Goal: Information Seeking & Learning: Learn about a topic

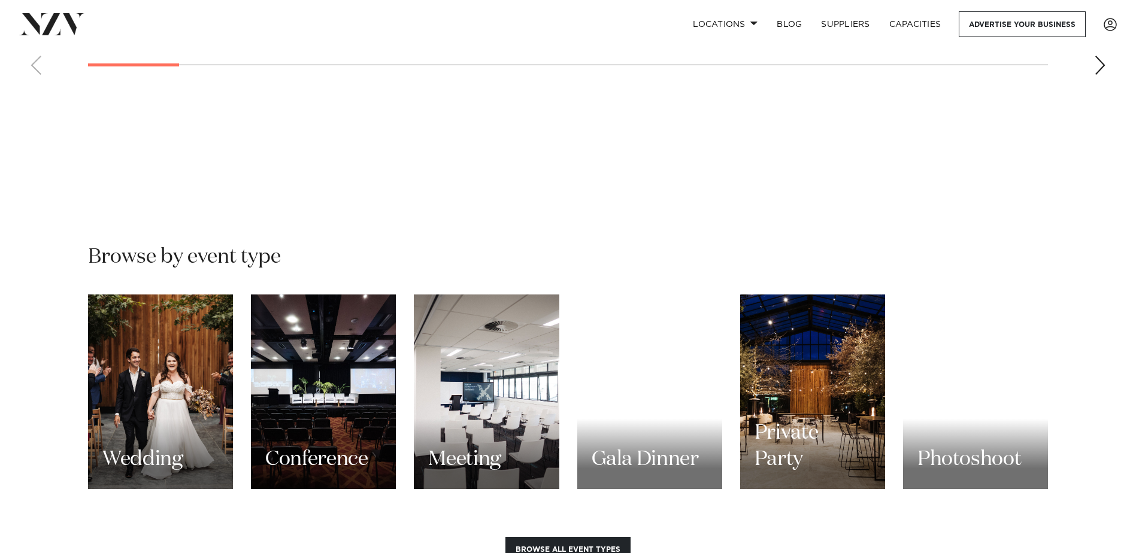
scroll to position [1018, 0]
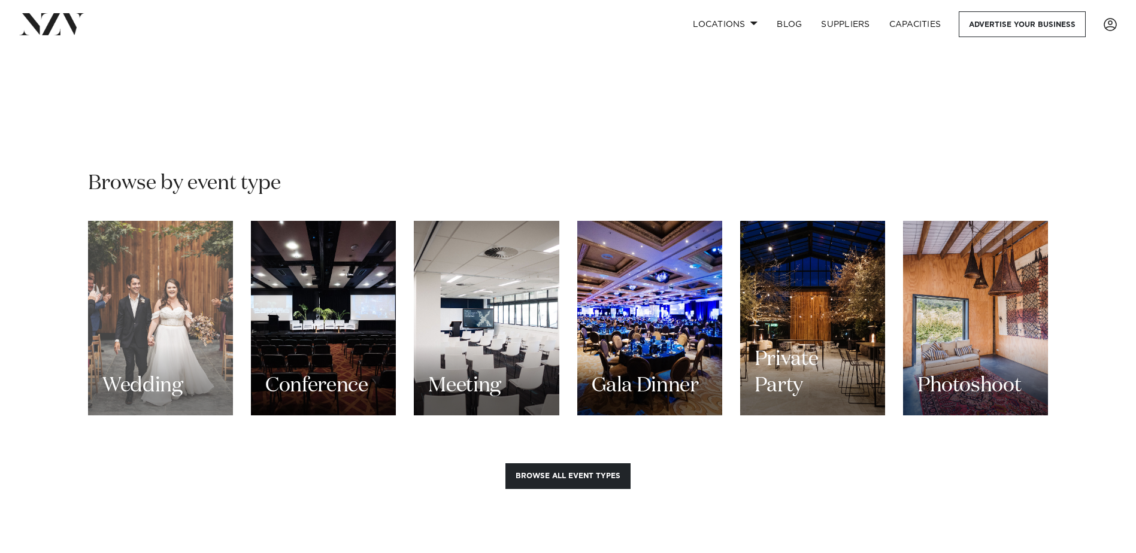
click at [162, 266] on div "Wedding" at bounding box center [160, 318] width 145 height 195
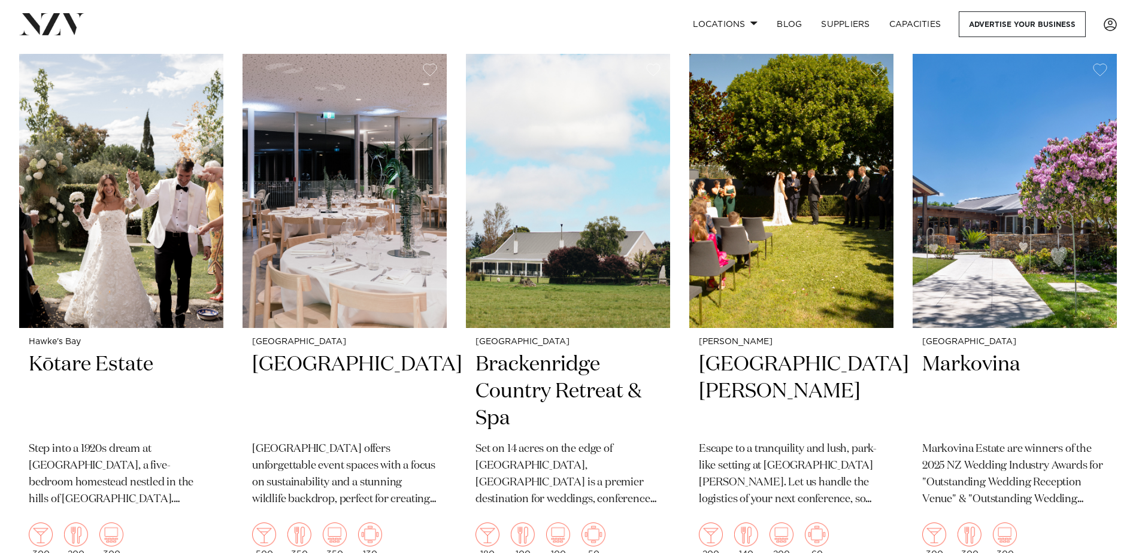
scroll to position [12036, 0]
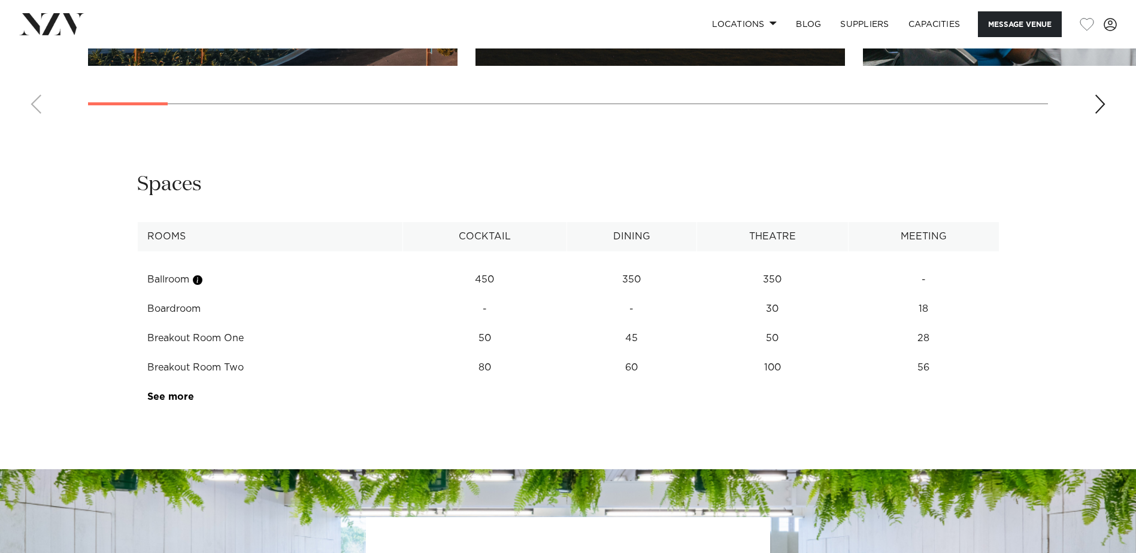
scroll to position [1617, 0]
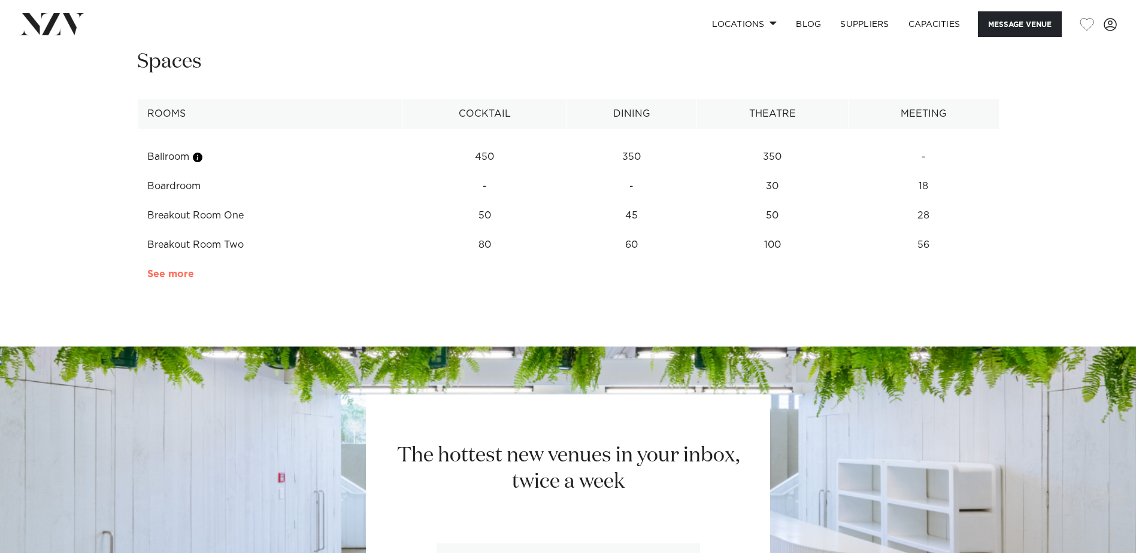
click at [171, 272] on link "See more" at bounding box center [193, 274] width 93 height 10
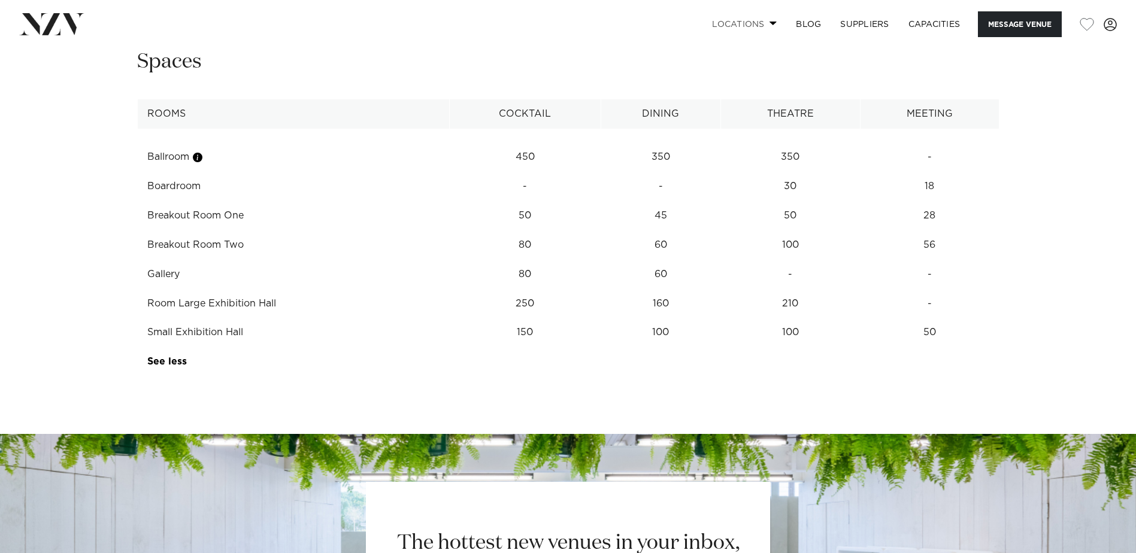
click at [769, 24] on span at bounding box center [773, 23] width 8 height 4
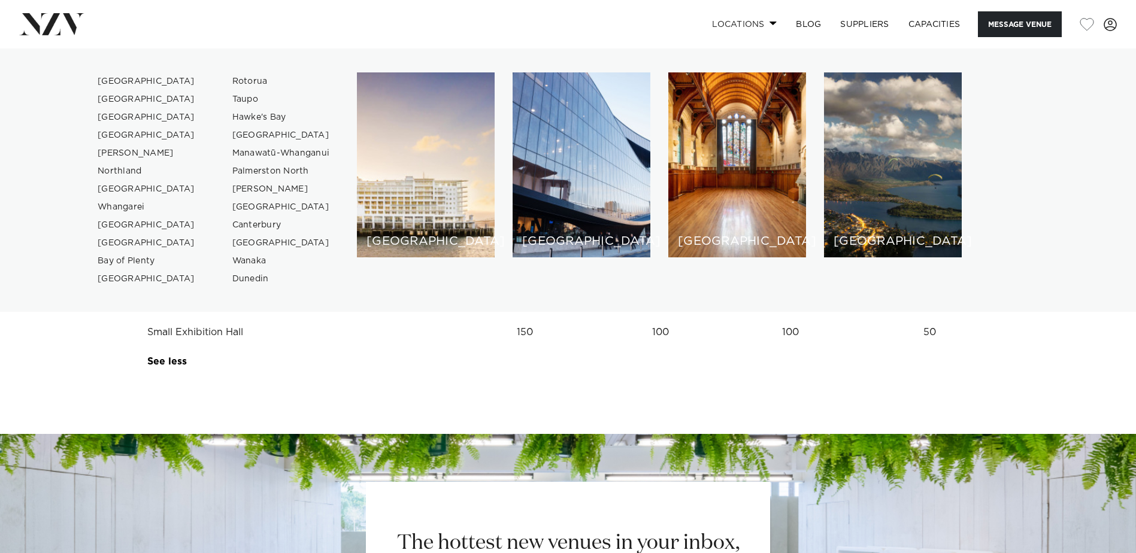
click at [715, 19] on link "Locations" at bounding box center [744, 24] width 84 height 26
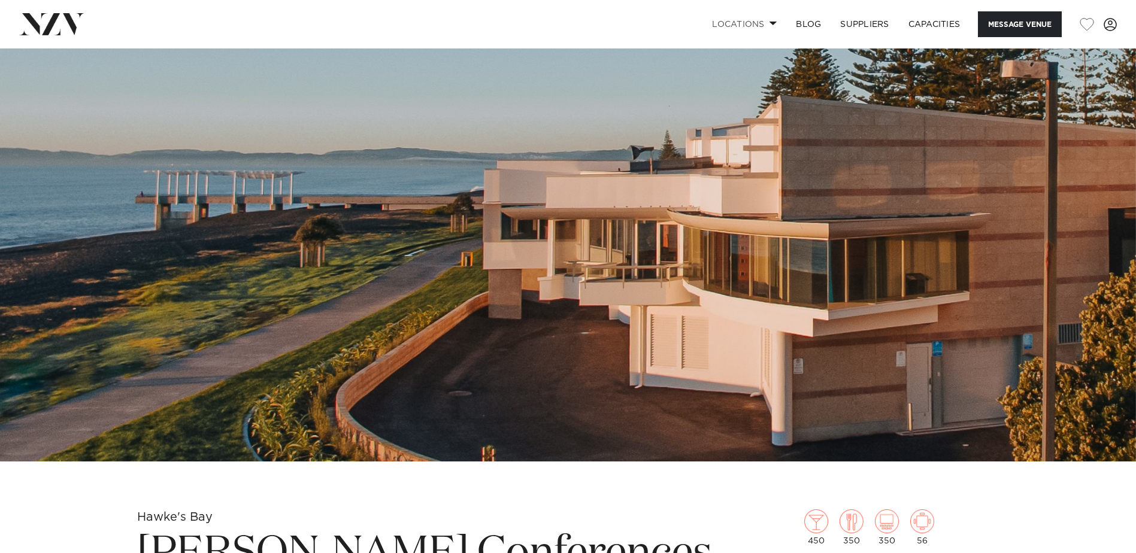
scroll to position [132, 0]
